Goal: Check status: Check status

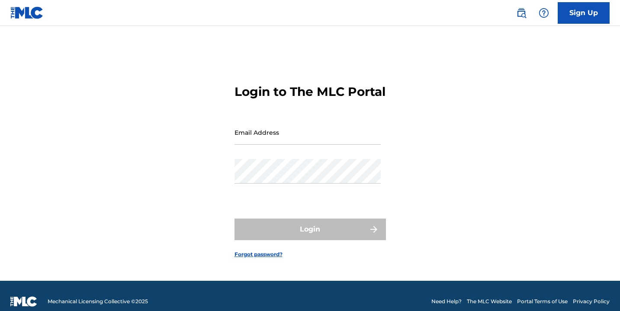
click at [272, 138] on input "Email Address" at bounding box center [307, 132] width 146 height 25
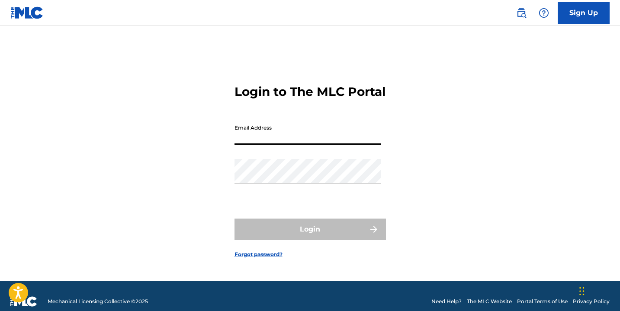
click at [293, 144] on input "Email Address" at bounding box center [307, 132] width 146 height 25
type input "[EMAIL_ADDRESS][DOMAIN_NAME]"
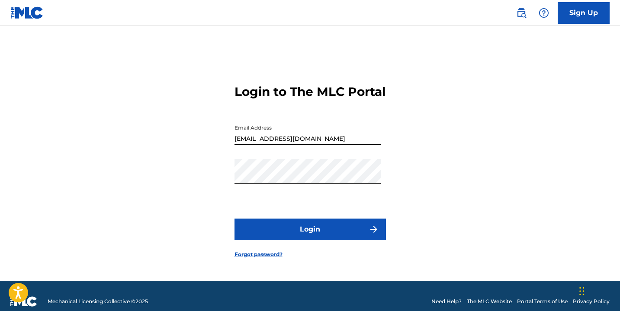
click at [294, 234] on button "Login" at bounding box center [309, 230] width 151 height 22
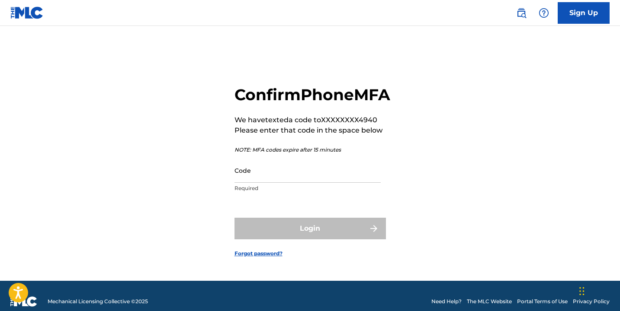
click at [292, 192] on p "Required" at bounding box center [307, 189] width 146 height 8
click at [293, 183] on input "Code" at bounding box center [307, 170] width 146 height 25
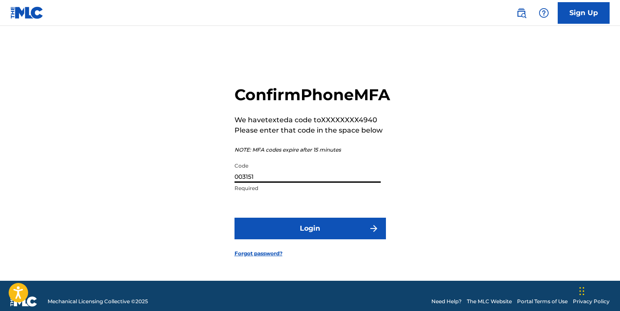
type input "003151"
click at [234, 218] on button "Login" at bounding box center [309, 229] width 151 height 22
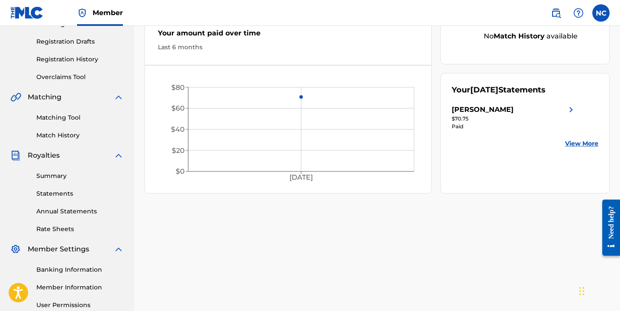
scroll to position [51, 0]
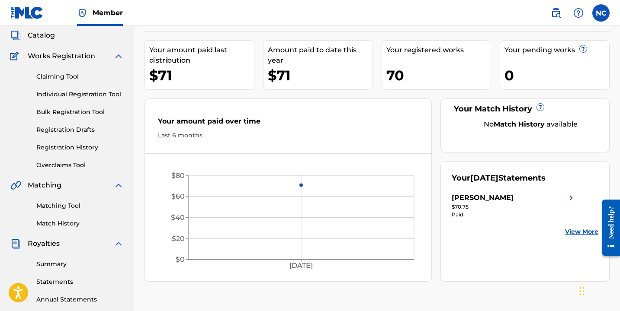
click at [78, 90] on link "Individual Registration Tool" at bounding box center [79, 94] width 87 height 9
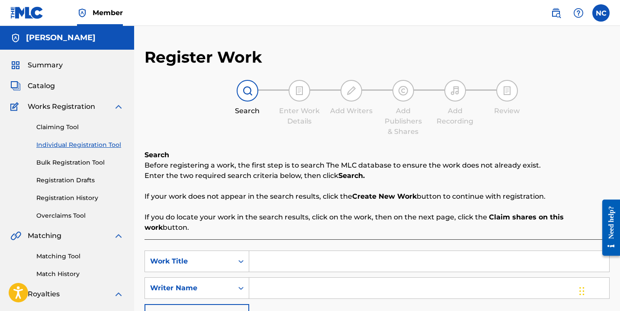
click at [74, 183] on link "Registration Drafts" at bounding box center [79, 180] width 87 height 9
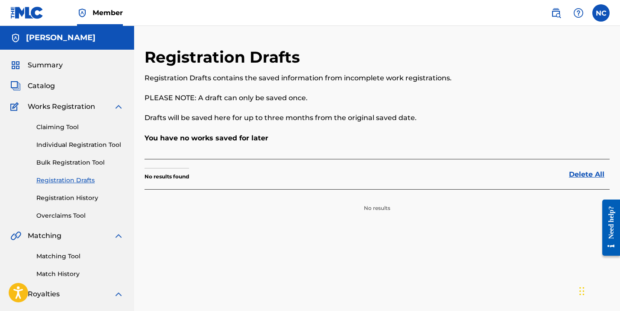
click at [80, 131] on link "Claiming Tool" at bounding box center [79, 127] width 87 height 9
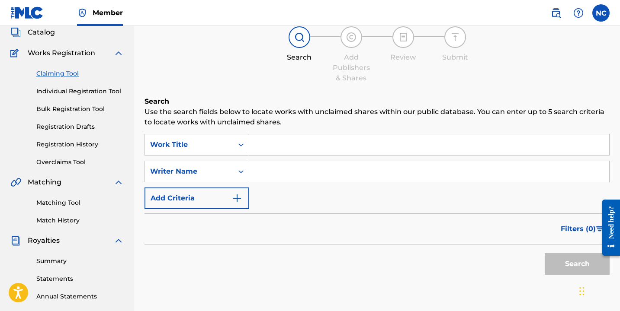
scroll to position [34, 0]
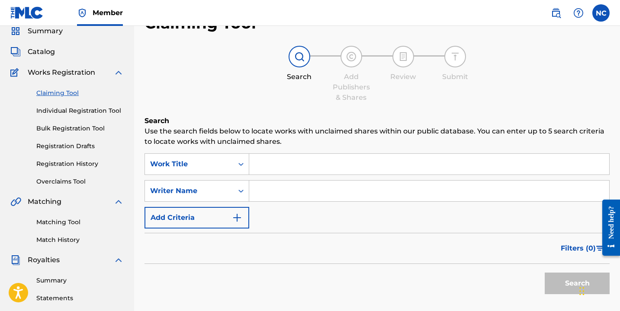
click at [72, 162] on link "Registration History" at bounding box center [79, 164] width 87 height 9
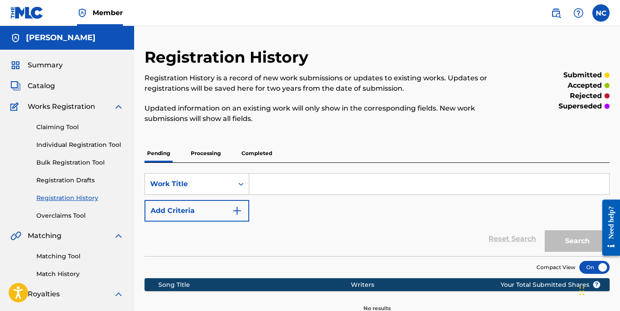
click at [213, 151] on p "Processing" at bounding box center [205, 153] width 35 height 18
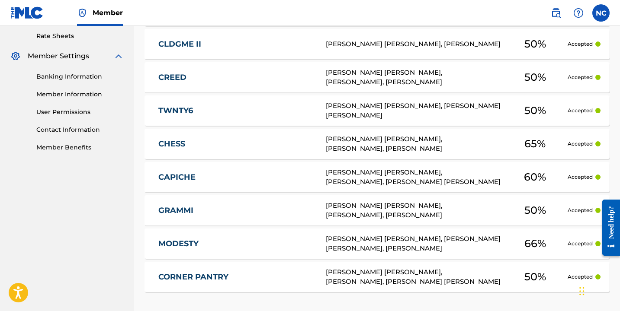
scroll to position [413, 0]
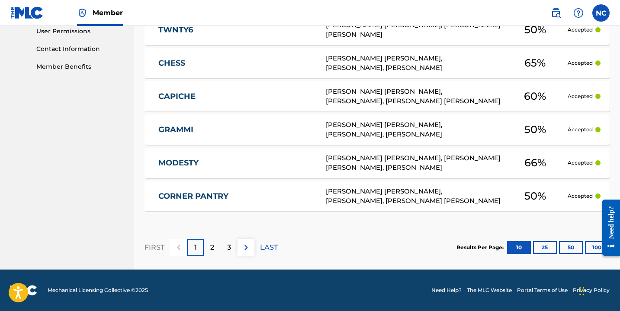
click at [215, 246] on div "2" at bounding box center [212, 247] width 17 height 17
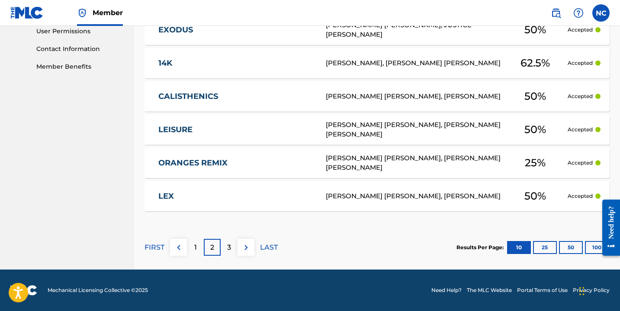
click at [226, 243] on div "3" at bounding box center [229, 247] width 17 height 17
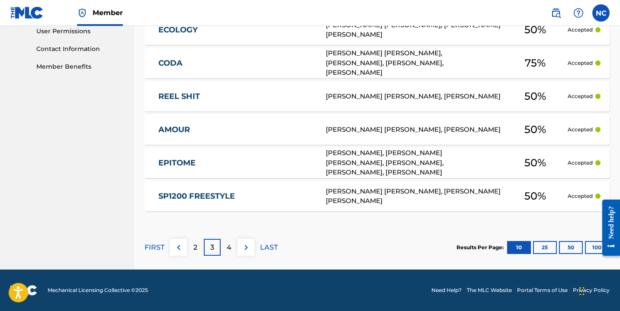
click at [227, 248] on p "4" at bounding box center [229, 248] width 5 height 10
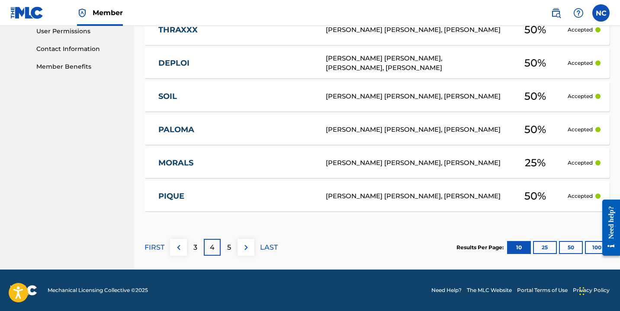
click at [229, 248] on p "5" at bounding box center [229, 248] width 4 height 10
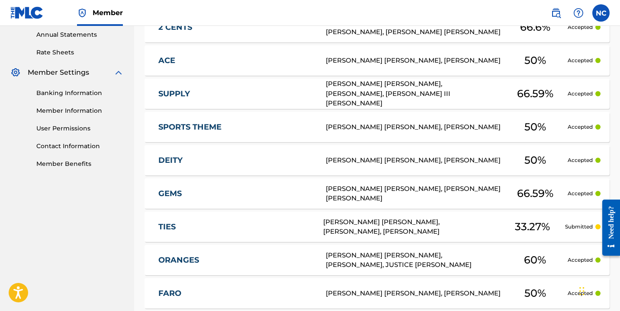
scroll to position [311, 0]
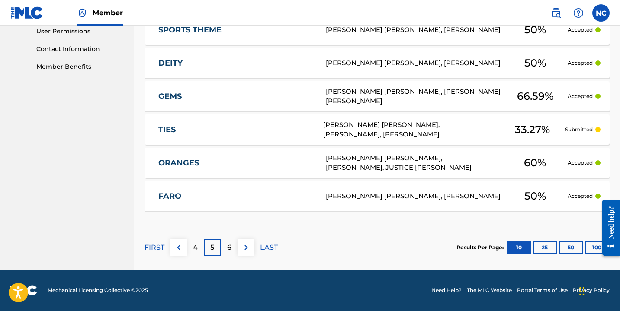
click at [232, 243] on div "6" at bounding box center [229, 247] width 17 height 17
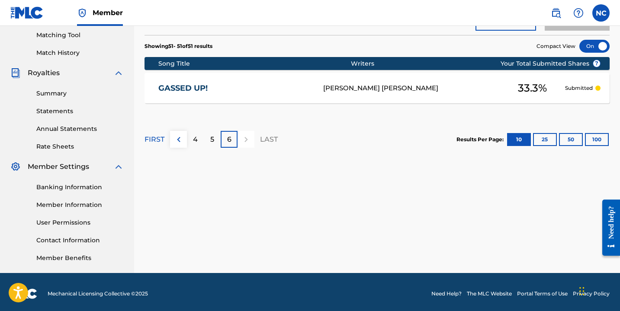
scroll to position [214, 0]
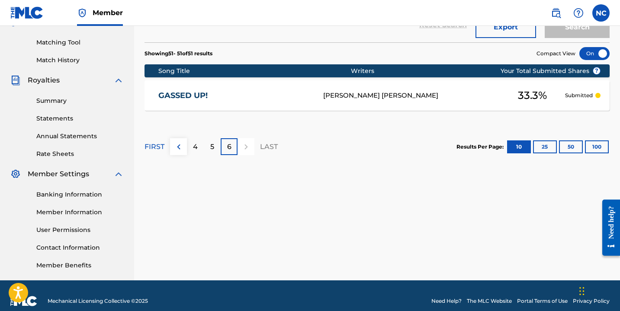
click at [197, 145] on p "4" at bounding box center [195, 147] width 5 height 10
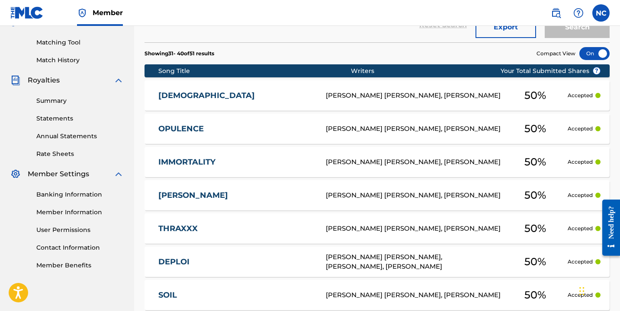
scroll to position [413, 0]
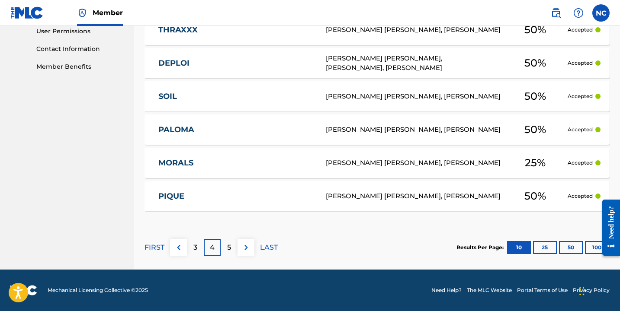
click at [186, 166] on link "MORALS" at bounding box center [236, 163] width 156 height 10
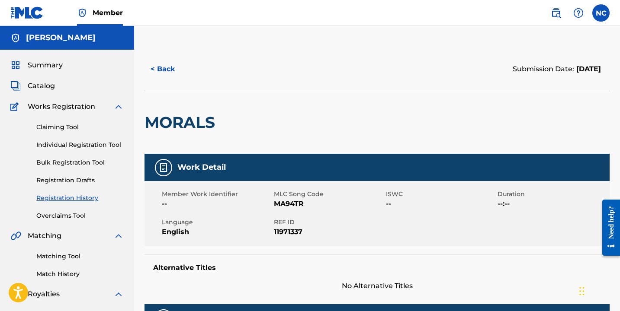
click at [85, 200] on link "Registration History" at bounding box center [79, 198] width 87 height 9
